Goal: Information Seeking & Learning: Learn about a topic

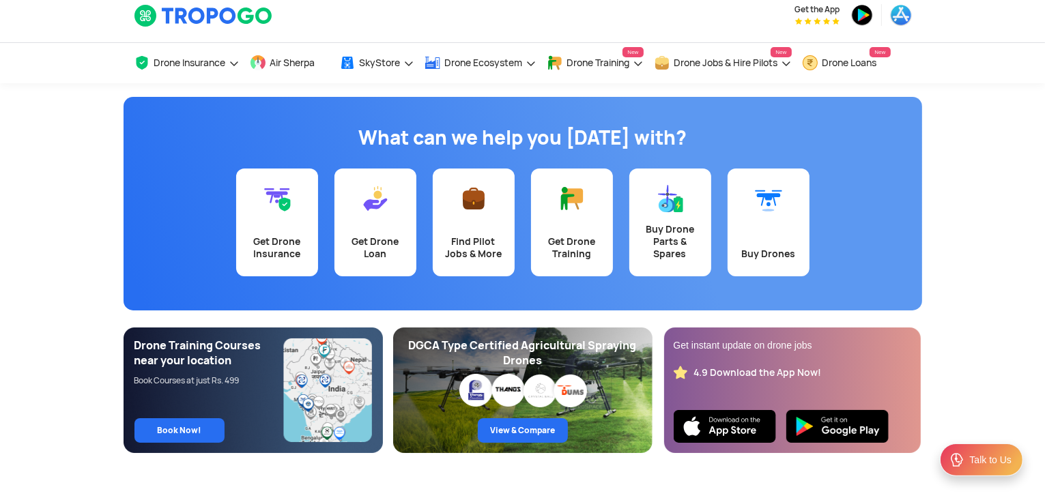
scroll to position [8, 0]
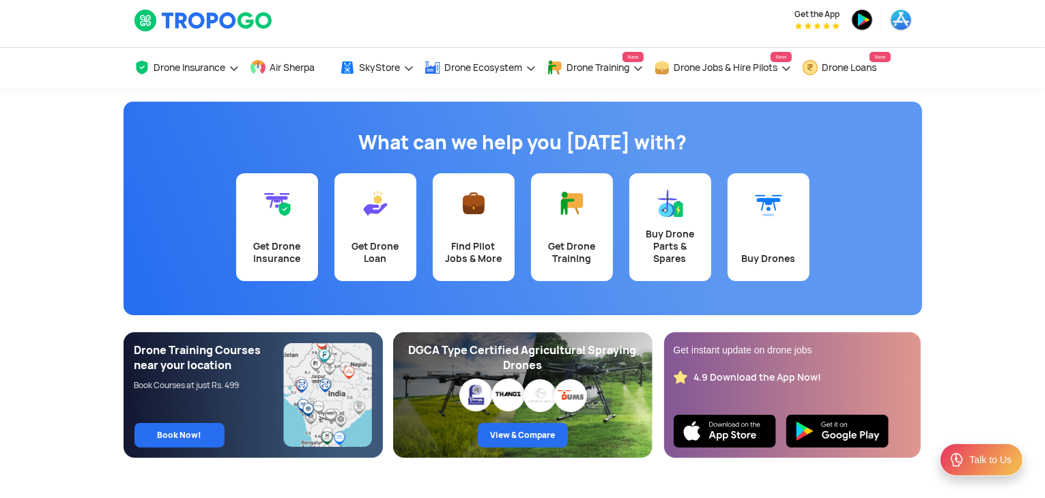
click at [276, 313] on div "What can we help you today with? Get Drone Insurance Get Drone Loan Find Pilot …" at bounding box center [523, 209] width 799 height 214
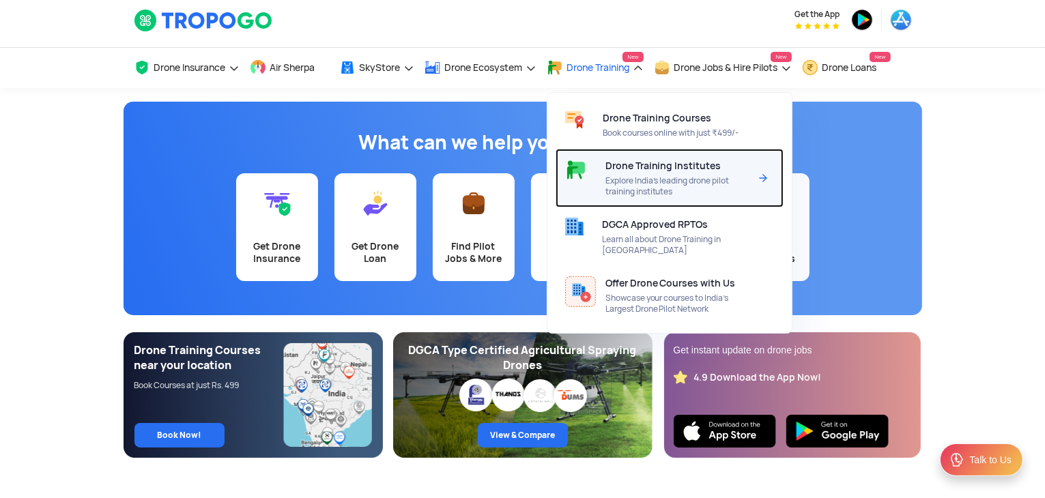
click at [633, 179] on span "Explore India’s leading drone pilot training institutes" at bounding box center [678, 186] width 144 height 22
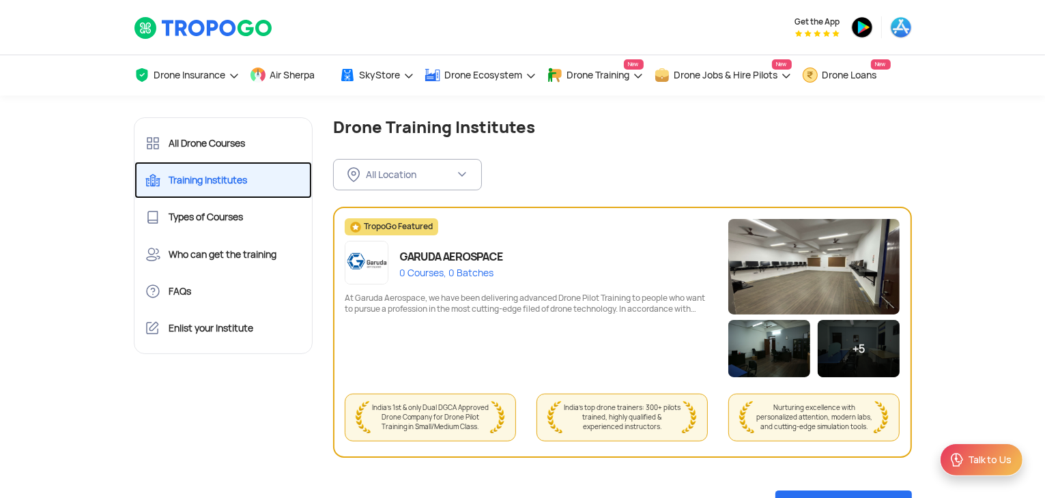
click at [268, 178] on link "Training Institutes" at bounding box center [224, 180] width 178 height 37
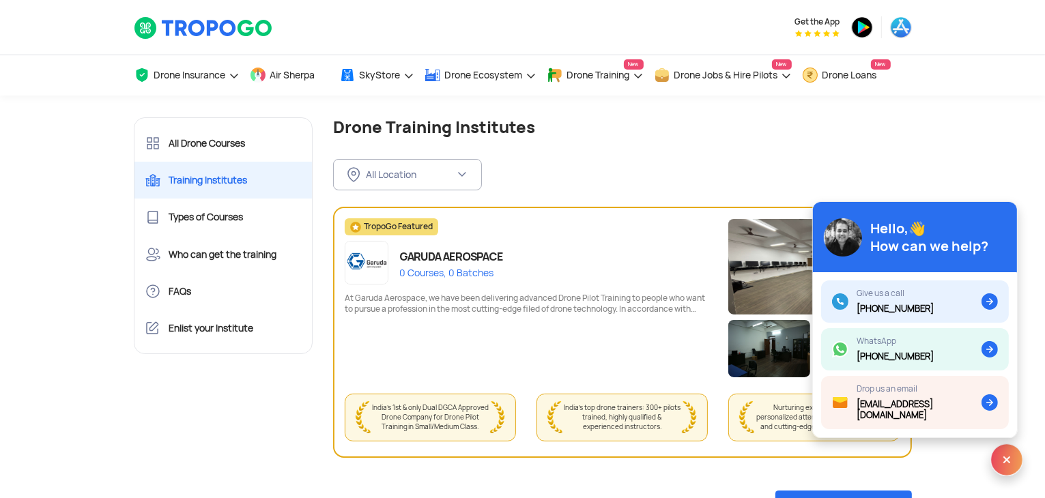
click at [1013, 462] on img at bounding box center [1007, 460] width 33 height 33
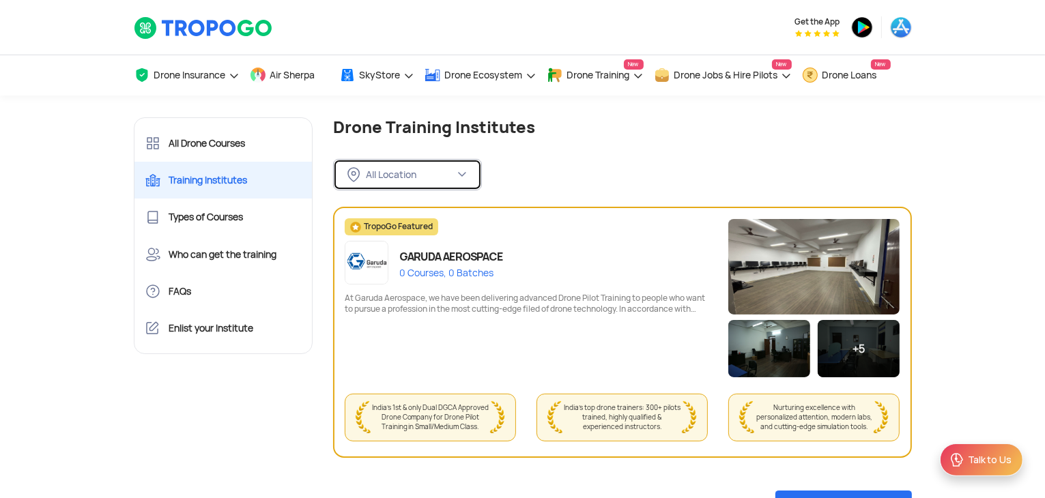
click at [466, 180] on img at bounding box center [462, 174] width 11 height 11
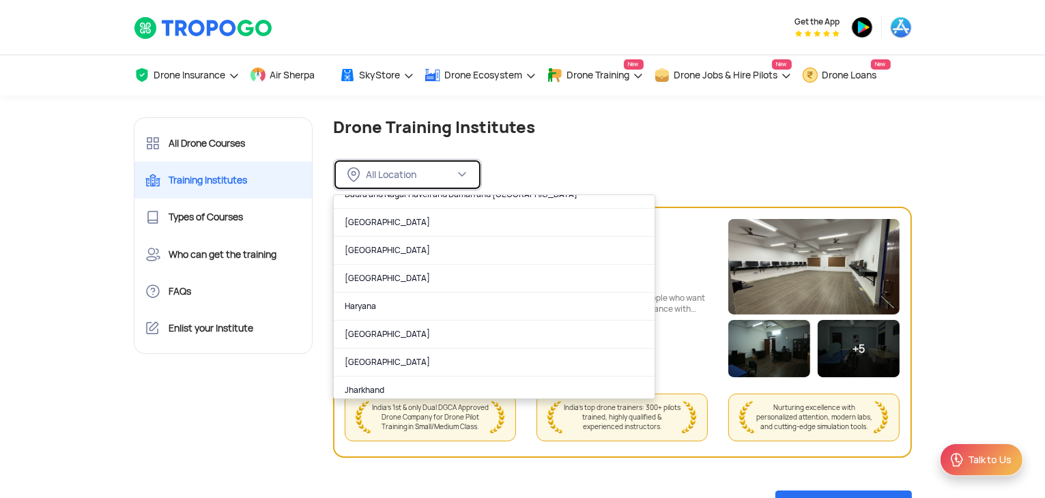
scroll to position [267, 0]
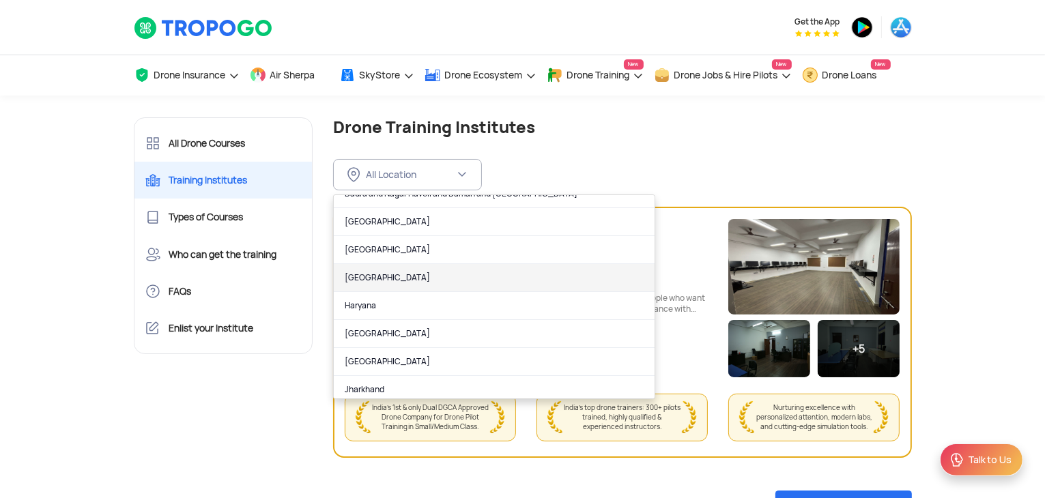
click at [443, 268] on link "[GEOGRAPHIC_DATA]" at bounding box center [494, 278] width 321 height 28
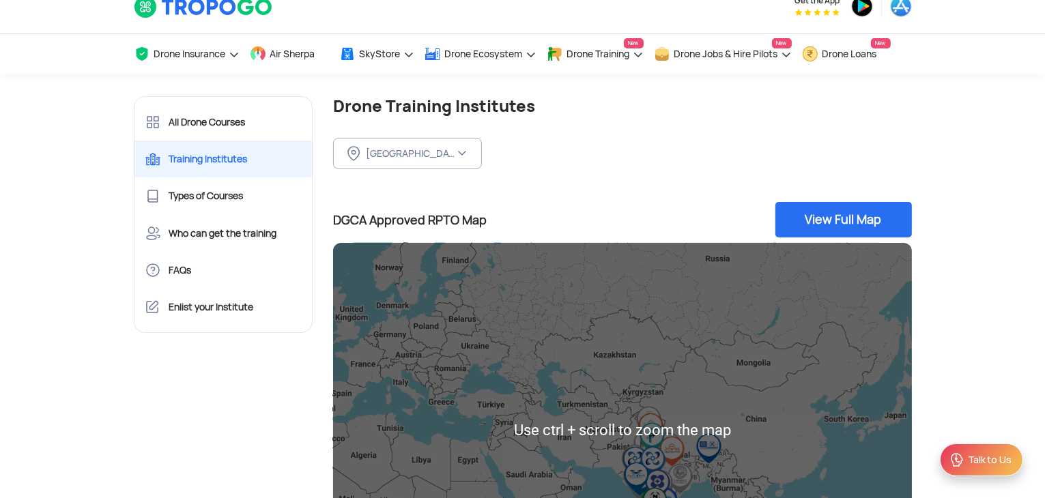
scroll to position [0, 0]
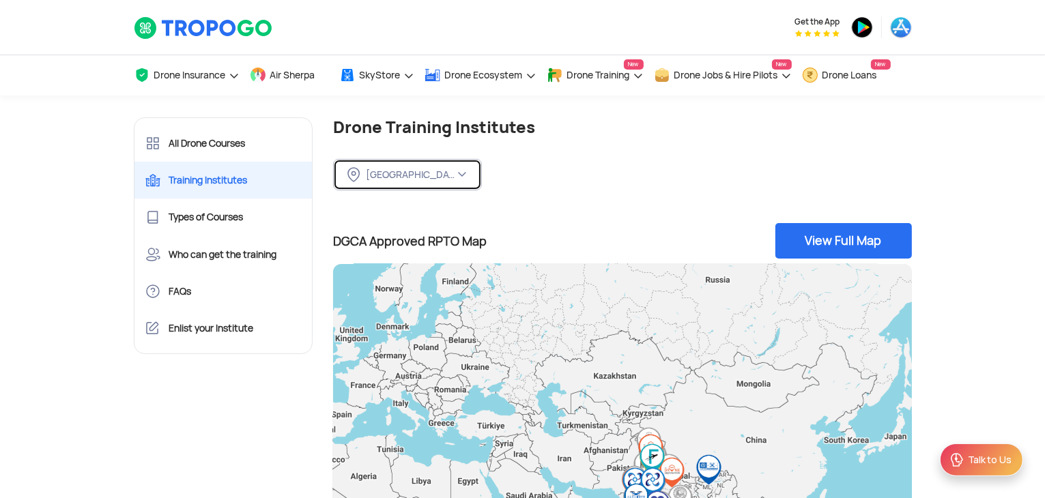
click at [418, 185] on button "[GEOGRAPHIC_DATA]" at bounding box center [407, 174] width 149 height 31
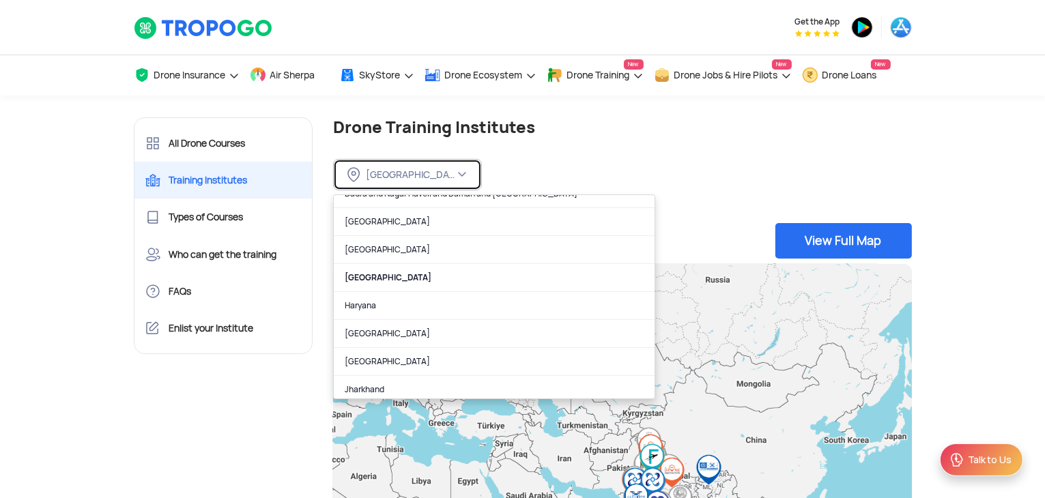
click at [418, 185] on button "[GEOGRAPHIC_DATA]" at bounding box center [407, 174] width 149 height 31
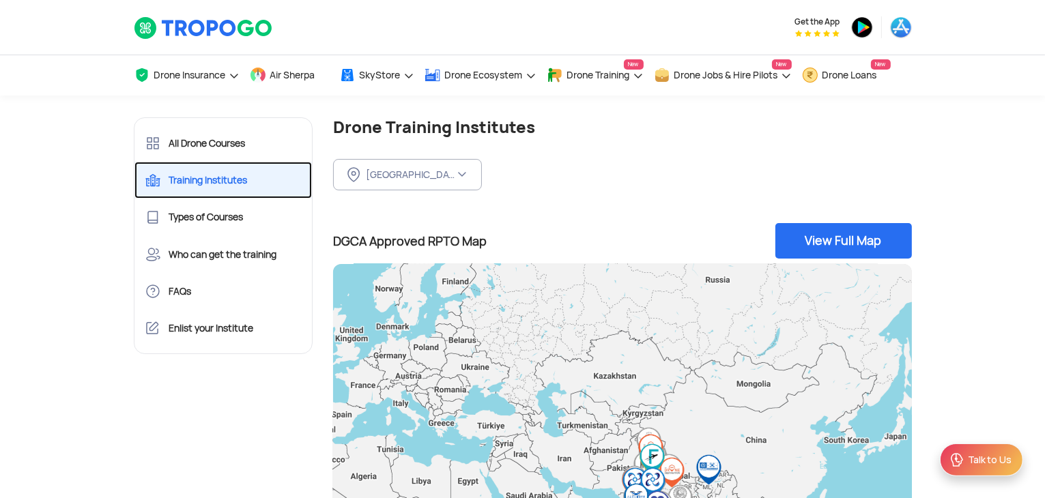
click at [240, 172] on link "Training Institutes" at bounding box center [224, 180] width 178 height 37
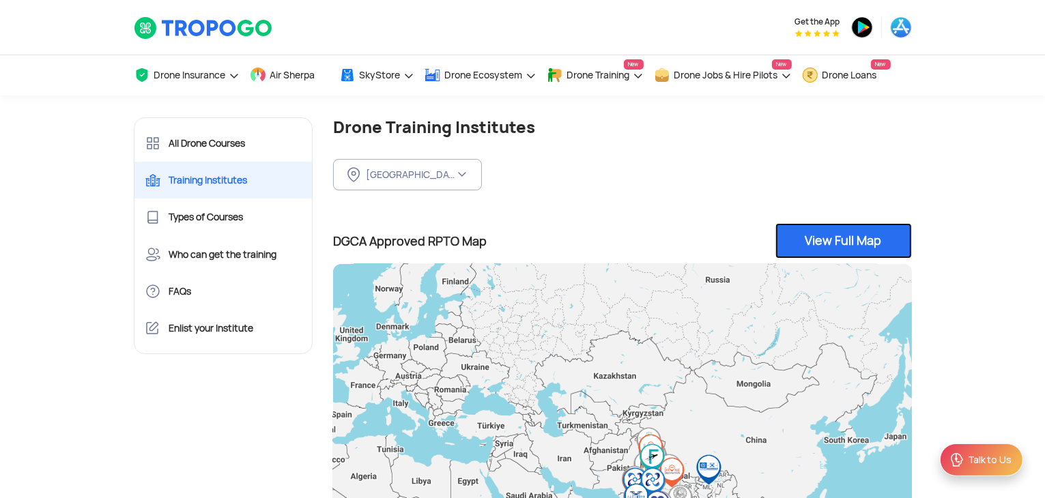
click at [813, 236] on link "View Full Map" at bounding box center [844, 241] width 137 height 36
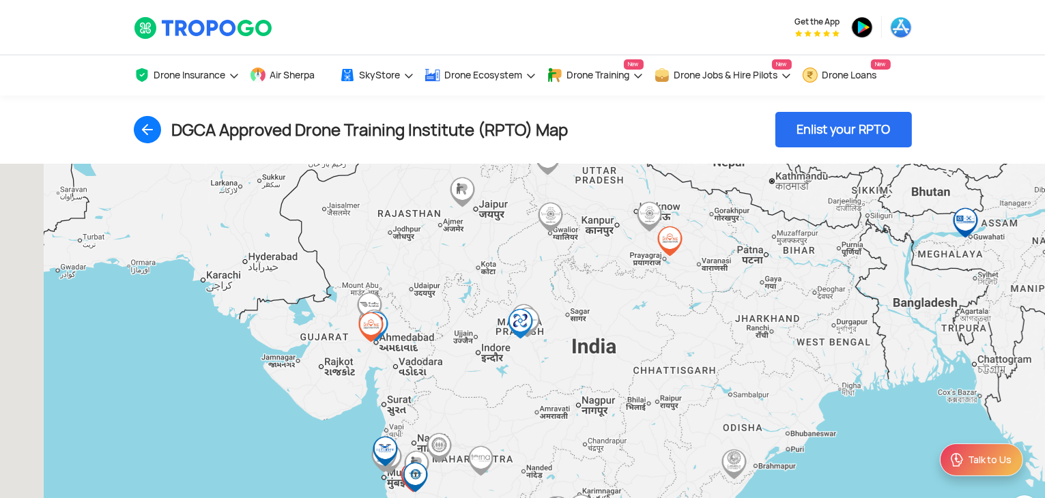
drag, startPoint x: 409, startPoint y: 363, endPoint x: 588, endPoint y: 328, distance: 182.3
click at [588, 328] on div at bounding box center [522, 352] width 1045 height 376
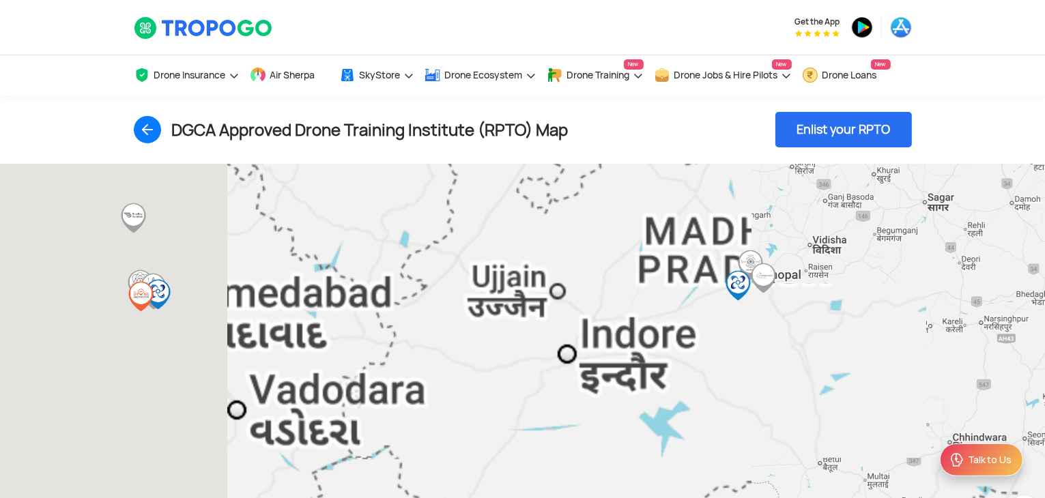
drag, startPoint x: 324, startPoint y: 376, endPoint x: 670, endPoint y: 329, distance: 348.6
click at [670, 329] on div at bounding box center [522, 352] width 1045 height 376
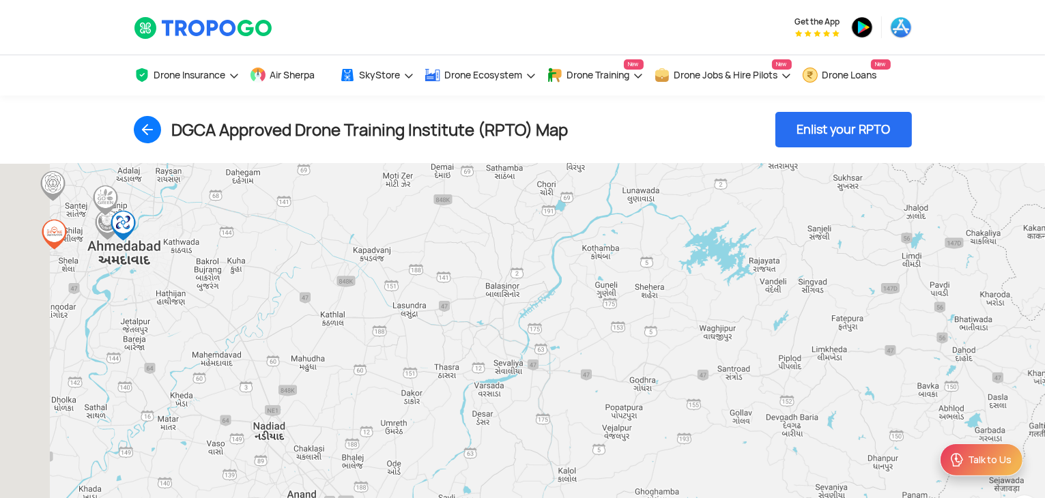
drag, startPoint x: 292, startPoint y: 299, endPoint x: 658, endPoint y: 330, distance: 367.3
click at [658, 330] on div at bounding box center [522, 352] width 1045 height 376
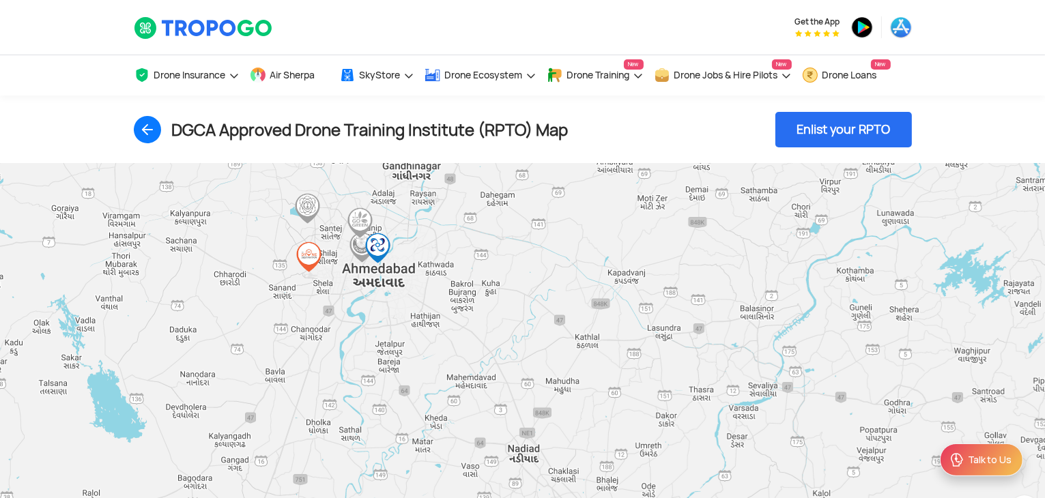
drag, startPoint x: 487, startPoint y: 280, endPoint x: 642, endPoint y: 292, distance: 155.5
click at [642, 292] on div at bounding box center [522, 352] width 1045 height 376
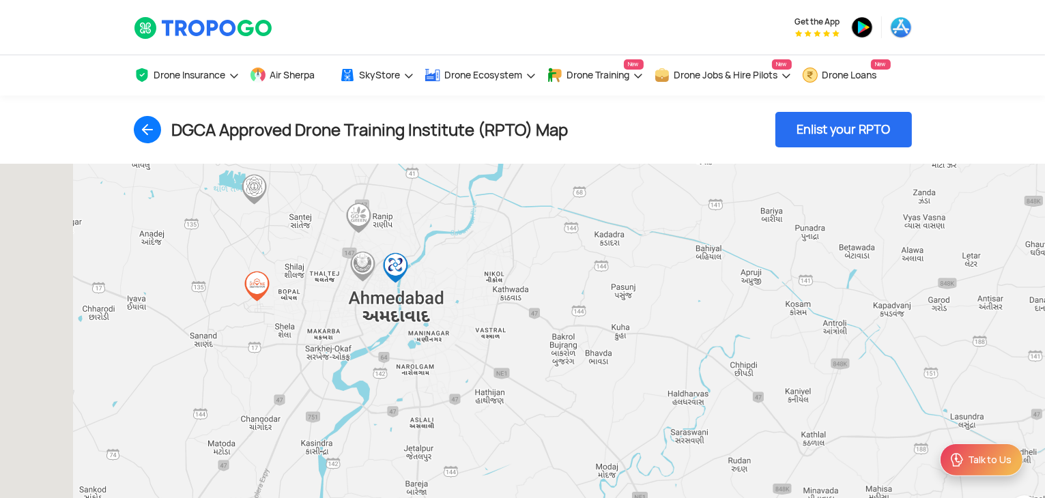
drag, startPoint x: 326, startPoint y: 274, endPoint x: 451, endPoint y: 306, distance: 129.0
click at [451, 306] on div at bounding box center [522, 352] width 1045 height 376
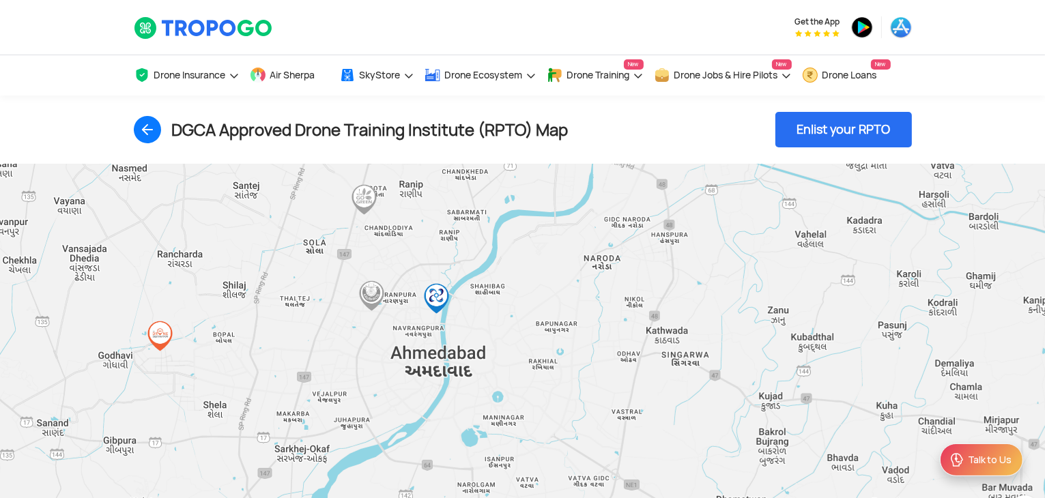
drag, startPoint x: 391, startPoint y: 292, endPoint x: 487, endPoint y: 346, distance: 110.4
click at [487, 346] on div at bounding box center [522, 352] width 1045 height 376
click at [433, 298] on img "DRONELAB ACADEMY" at bounding box center [436, 298] width 31 height 31
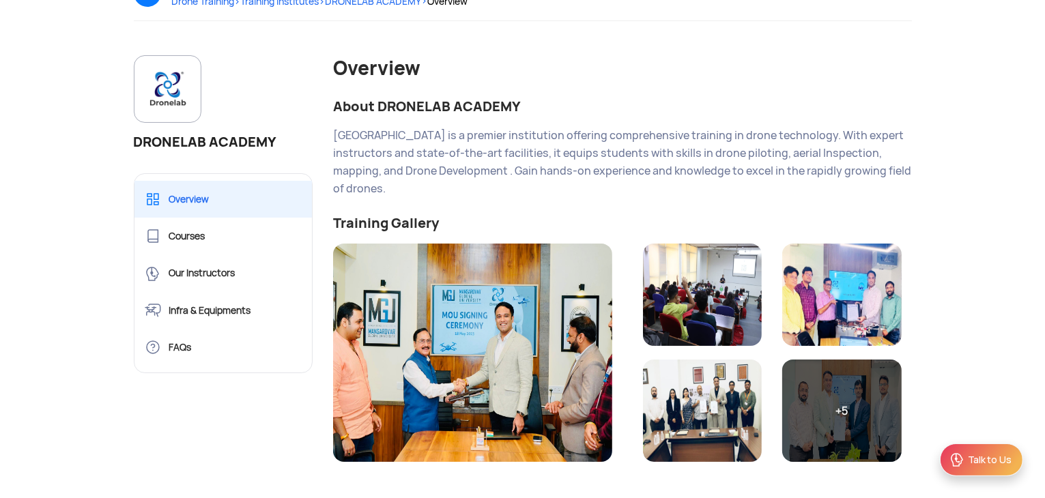
scroll to position [143, 0]
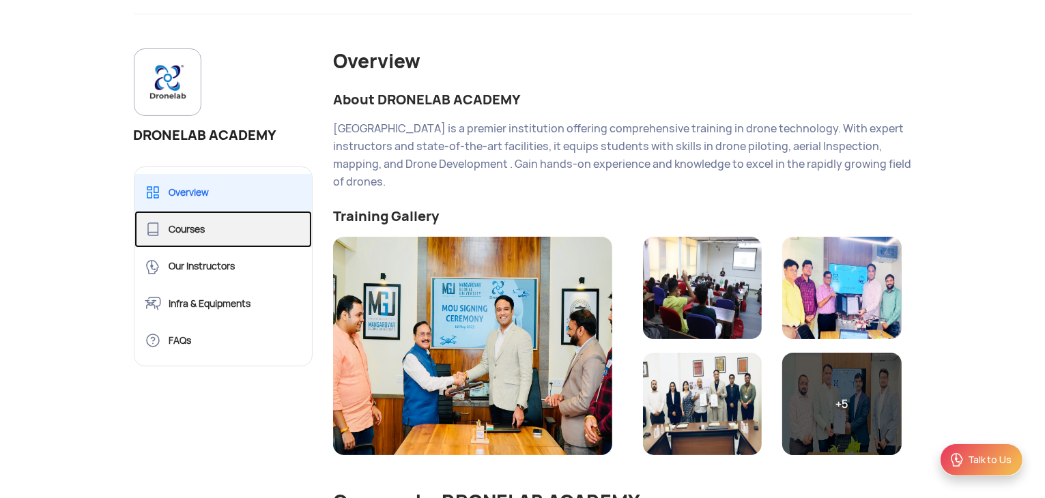
click at [183, 225] on link "Courses" at bounding box center [224, 229] width 178 height 37
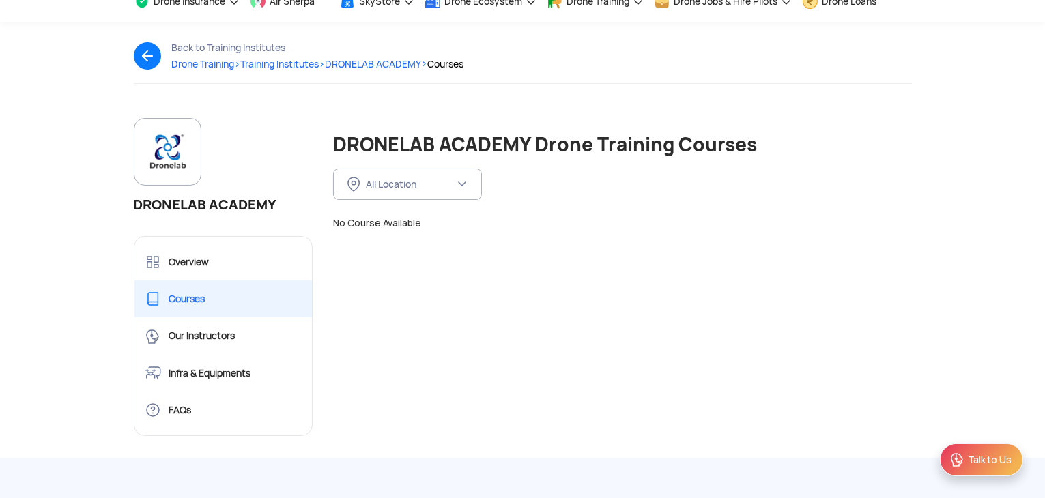
scroll to position [72, 0]
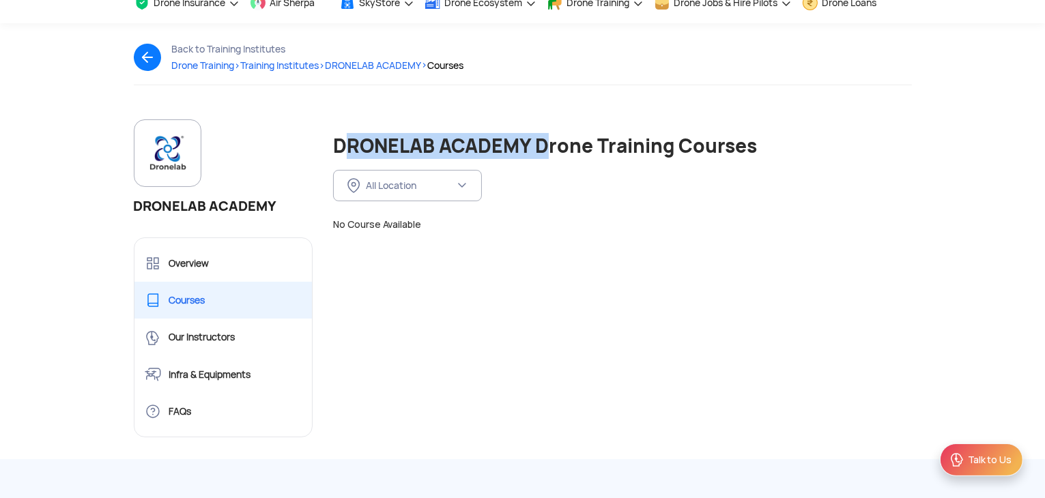
drag, startPoint x: 333, startPoint y: 142, endPoint x: 535, endPoint y: 135, distance: 202.2
click at [535, 135] on h1 "DRONELAB ACADEMY Drone Training Courses" at bounding box center [622, 146] width 579 height 26
copy h1 "DRONELAB ACADEMY"
click at [298, 64] on span "Training Institutes >" at bounding box center [283, 65] width 85 height 12
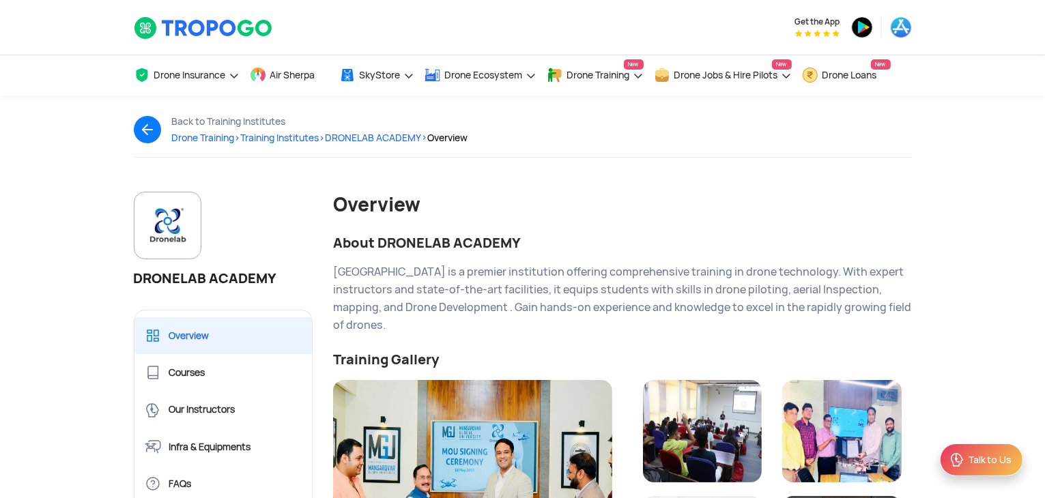
click at [306, 137] on span "Training Institutes >" at bounding box center [283, 138] width 85 height 12
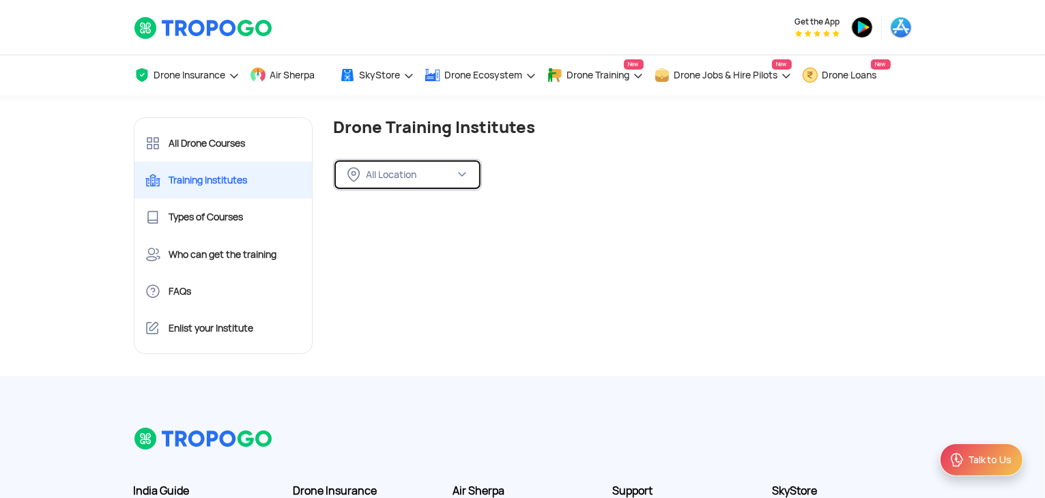
click at [429, 184] on button "All Location" at bounding box center [407, 174] width 149 height 31
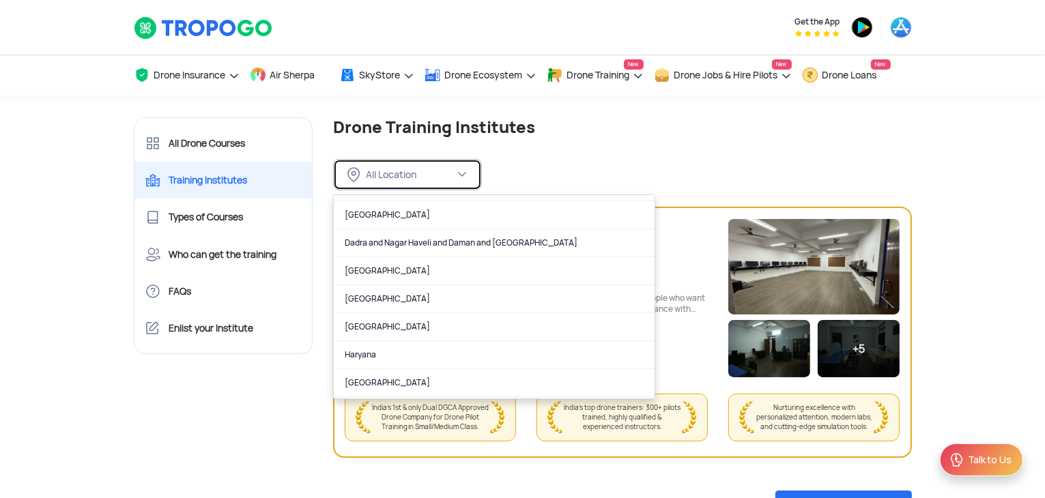
scroll to position [237, 0]
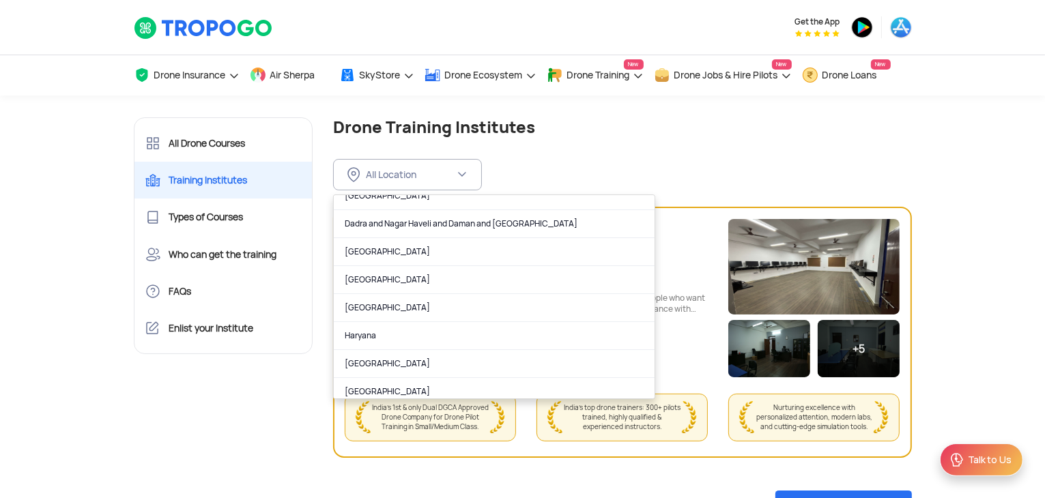
click at [389, 300] on link "[GEOGRAPHIC_DATA]" at bounding box center [494, 308] width 321 height 28
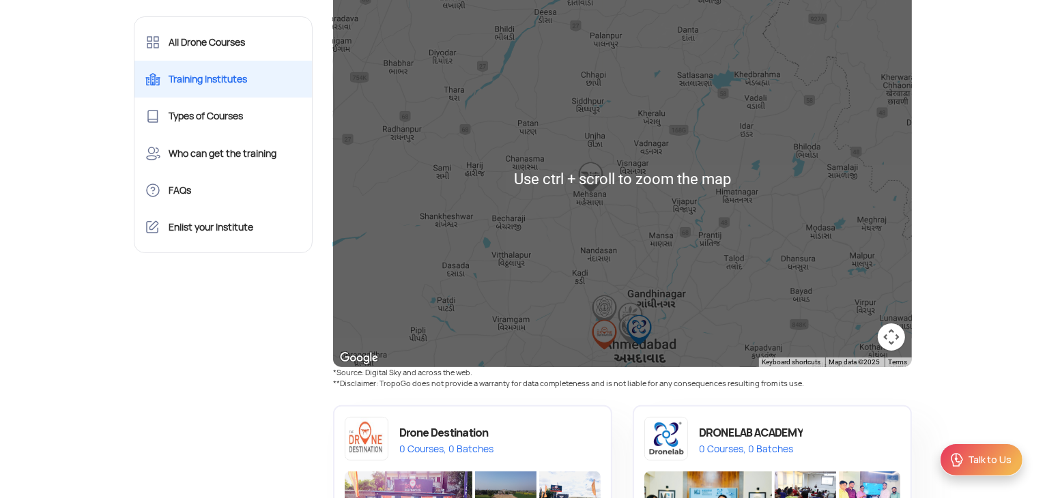
scroll to position [281, 0]
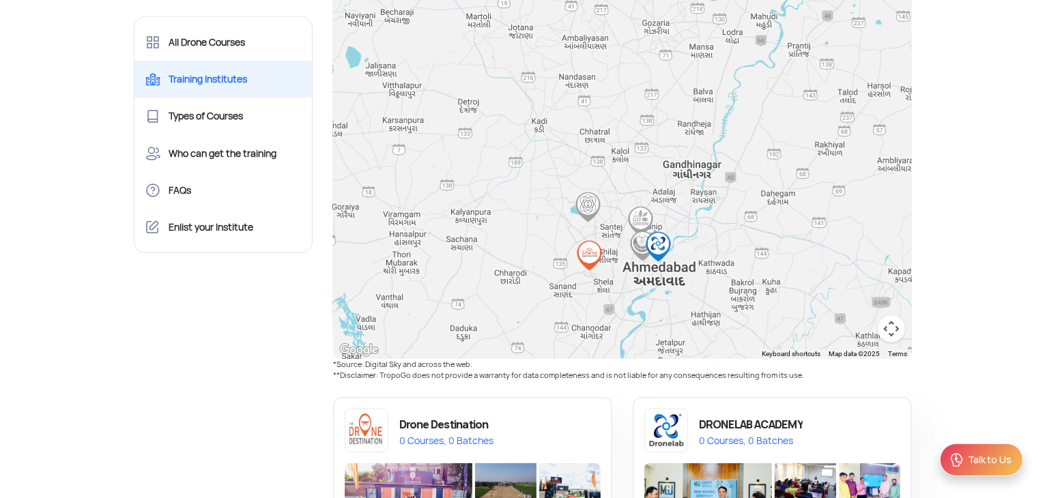
drag, startPoint x: 636, startPoint y: 278, endPoint x: 658, endPoint y: 119, distance: 159.8
click at [658, 119] on div at bounding box center [622, 172] width 579 height 376
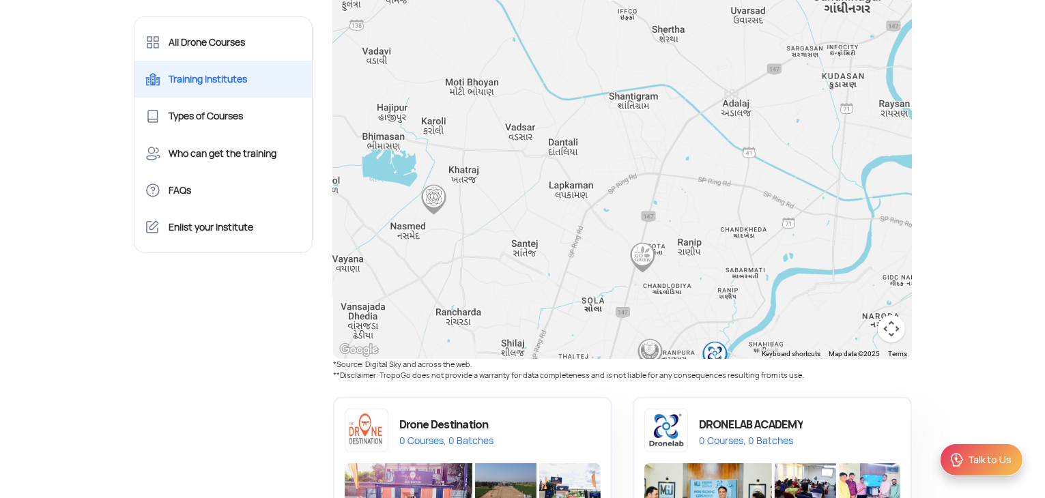
drag, startPoint x: 628, startPoint y: 206, endPoint x: 647, endPoint y: 25, distance: 181.9
click at [647, 25] on div at bounding box center [622, 172] width 579 height 376
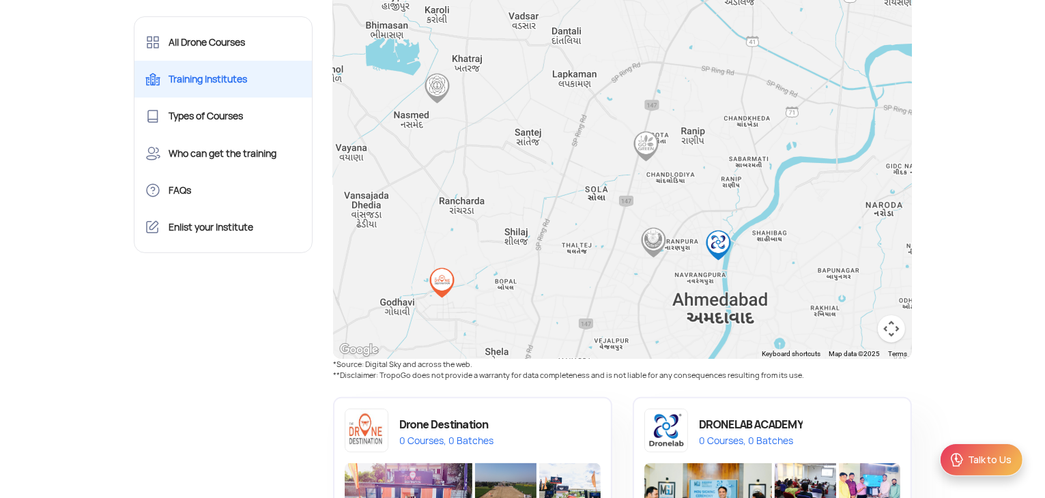
drag, startPoint x: 620, startPoint y: 164, endPoint x: 626, endPoint y: 30, distance: 134.0
click at [626, 30] on div at bounding box center [622, 172] width 579 height 376
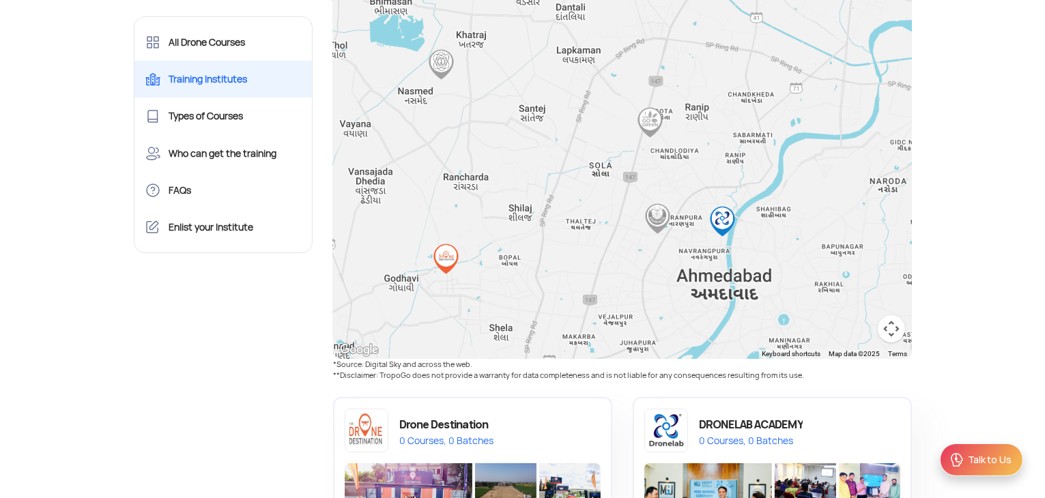
click at [446, 262] on img "Drone Destination" at bounding box center [446, 259] width 31 height 31
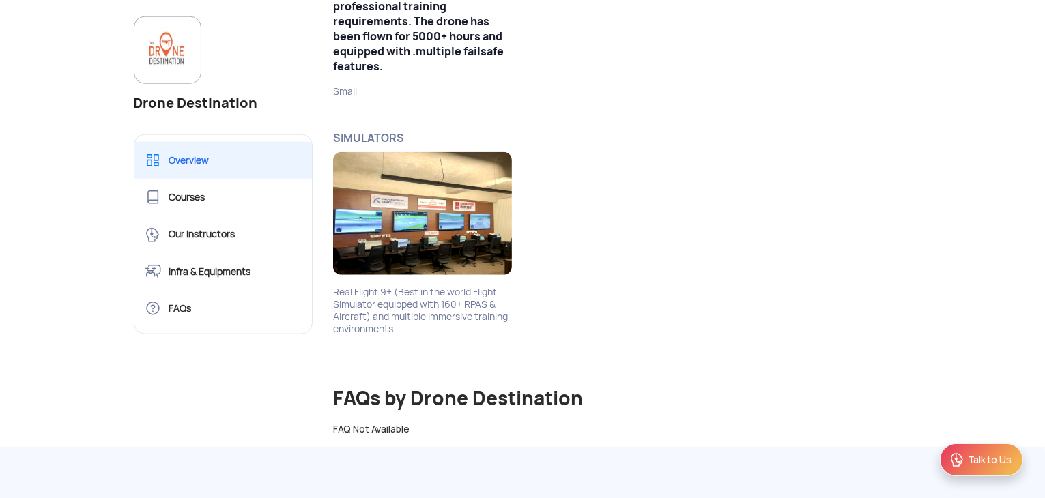
scroll to position [1737, 0]
